Goal: Task Accomplishment & Management: Use online tool/utility

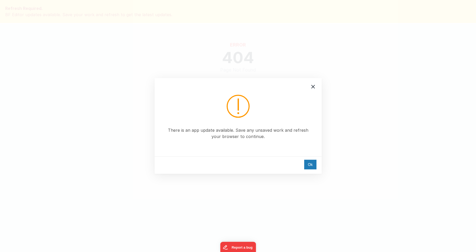
click at [311, 159] on div "Ok" at bounding box center [238, 165] width 167 height 18
click at [311, 164] on div "Ok" at bounding box center [310, 165] width 12 height 10
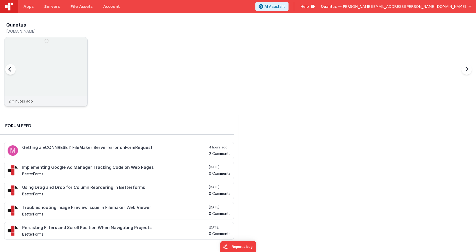
click at [59, 49] on img at bounding box center [45, 78] width 83 height 83
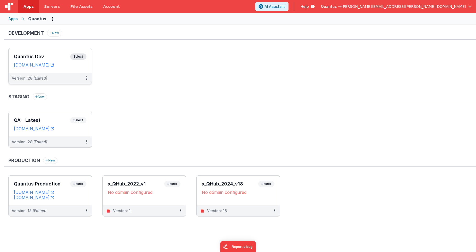
click at [56, 58] on h3 "Quantus Dev" at bounding box center [42, 56] width 56 height 5
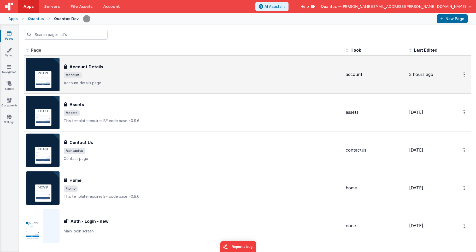
click at [197, 72] on span "/account" at bounding box center [203, 75] width 278 height 6
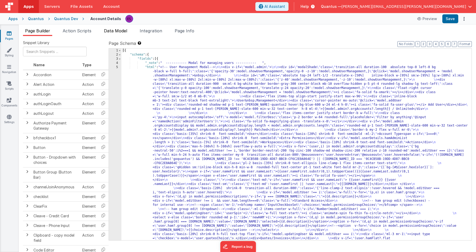
click at [112, 33] on span "Data Model" at bounding box center [115, 30] width 23 height 5
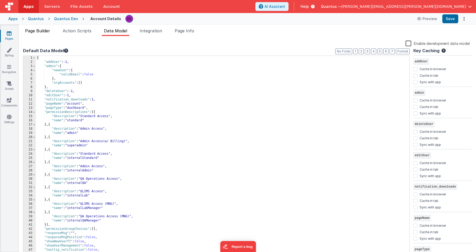
click at [44, 33] on span "Page Builder" at bounding box center [37, 30] width 25 height 5
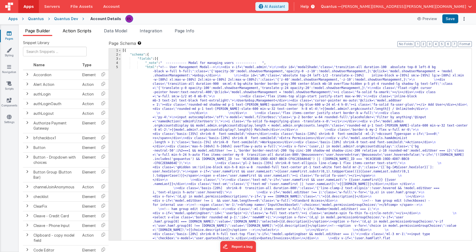
click at [78, 33] on span "Action Scripts" at bounding box center [77, 30] width 29 height 5
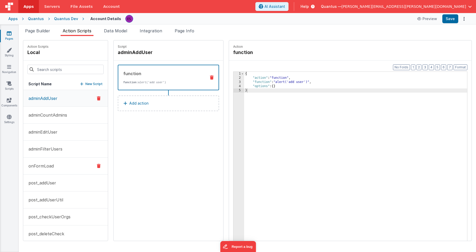
click at [44, 165] on p "onFormLoad" at bounding box center [39, 166] width 28 height 6
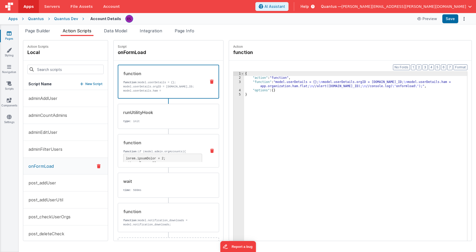
click at [149, 149] on div "function function: if (model.admin.orgAccounts){ } /* const users = model.admin…" at bounding box center [160, 151] width 84 height 22
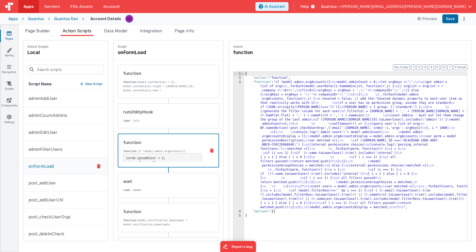
click at [289, 135] on div "{ "action" : "function" , "function" : "if (model.admin.orgAccounts){ \n\n mode…" at bounding box center [362, 169] width 237 height 194
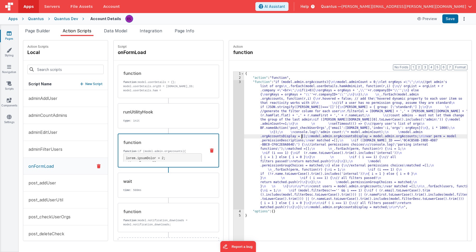
click at [234, 134] on div "3" at bounding box center [239, 145] width 11 height 130
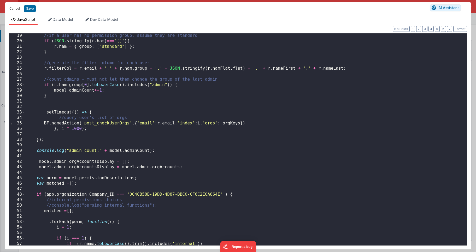
scroll to position [99, 0]
click at [44, 123] on div "//if a user has no permission group, assume they are standard if ( JSON . strin…" at bounding box center [244, 144] width 438 height 223
click at [48, 113] on div "//if a user has no permission group, assume they are standard if ( JSON . strin…" at bounding box center [244, 144] width 438 height 223
click at [98, 114] on div "//if a user has no permission group, assume they are standard if ( JSON . strin…" at bounding box center [244, 144] width 438 height 223
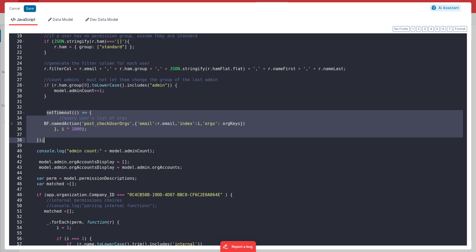
drag, startPoint x: 47, startPoint y: 113, endPoint x: 56, endPoint y: 140, distance: 29.1
click at [56, 140] on div "//if a user has no permission group, assume they are standard if ( JSON . strin…" at bounding box center [244, 144] width 438 height 223
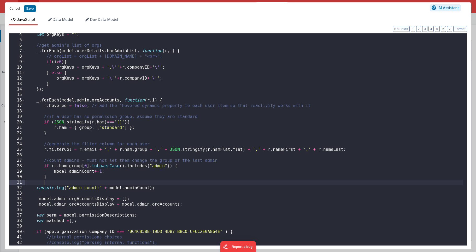
scroll to position [6, 0]
